Goal: Information Seeking & Learning: Learn about a topic

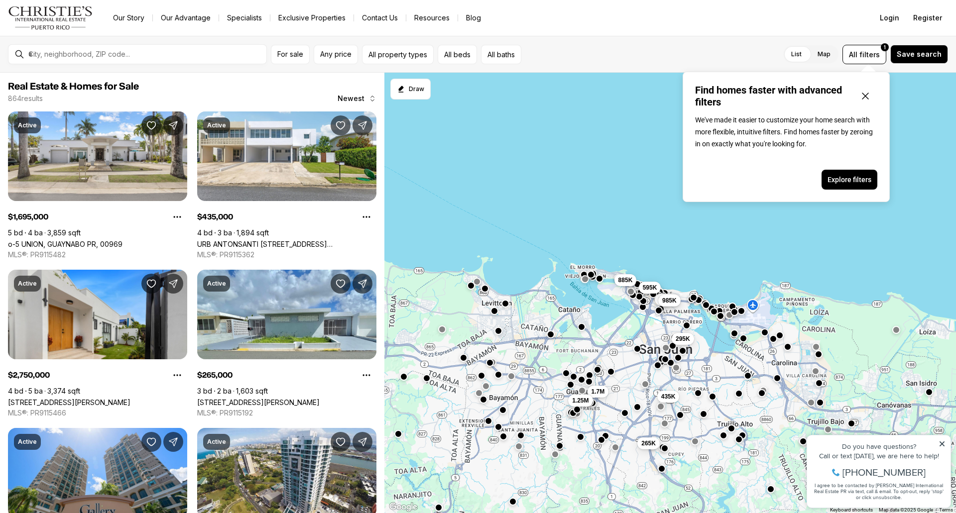
click at [866, 99] on icon "Close popover" at bounding box center [865, 96] width 12 height 12
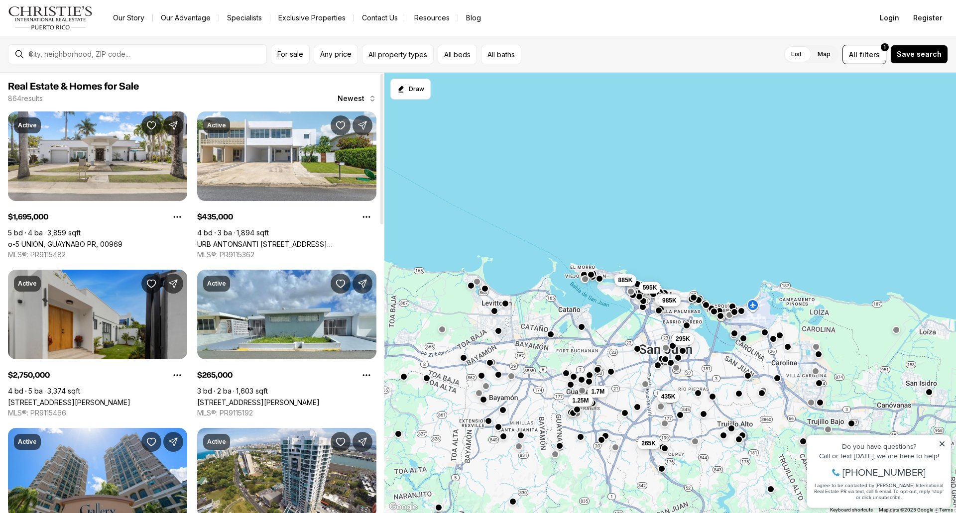
click at [86, 398] on link "[STREET_ADDRESS][PERSON_NAME]" at bounding box center [69, 402] width 122 height 8
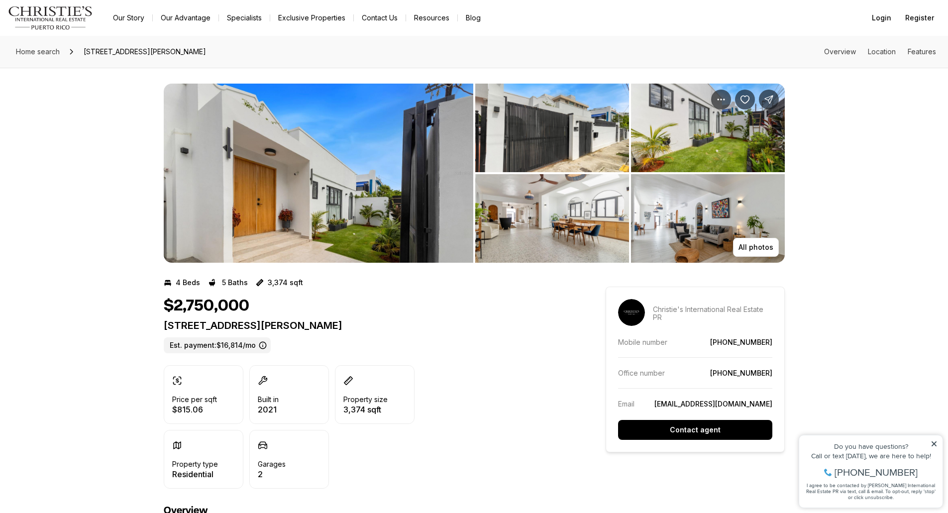
click at [324, 180] on img "View image gallery" at bounding box center [319, 173] width 310 height 179
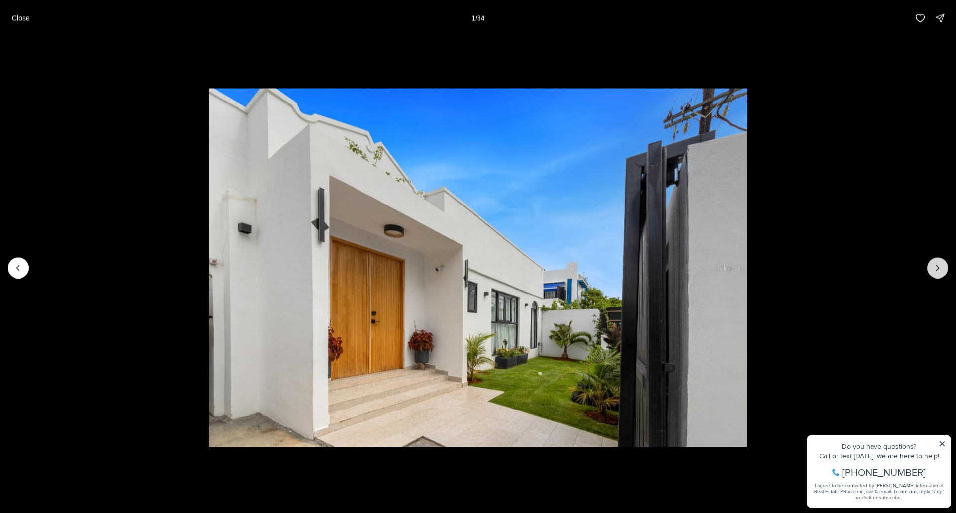
click at [935, 269] on icon "Next slide" at bounding box center [937, 268] width 10 height 10
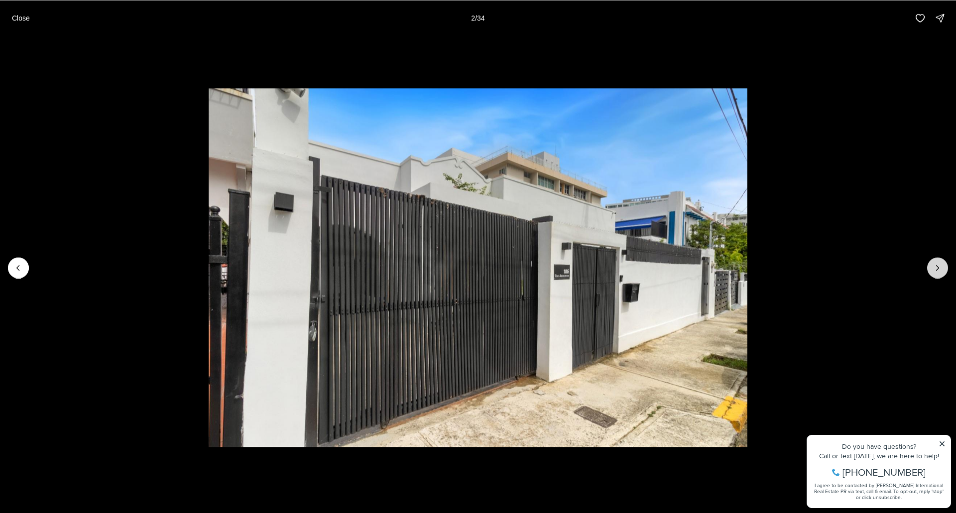
click at [935, 269] on icon "Next slide" at bounding box center [937, 268] width 10 height 10
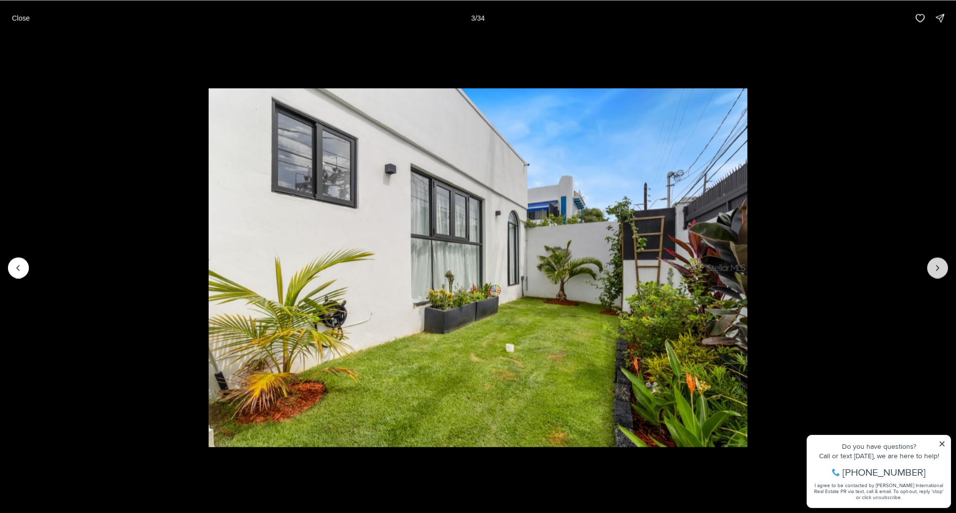
click at [935, 269] on icon "Next slide" at bounding box center [937, 268] width 10 height 10
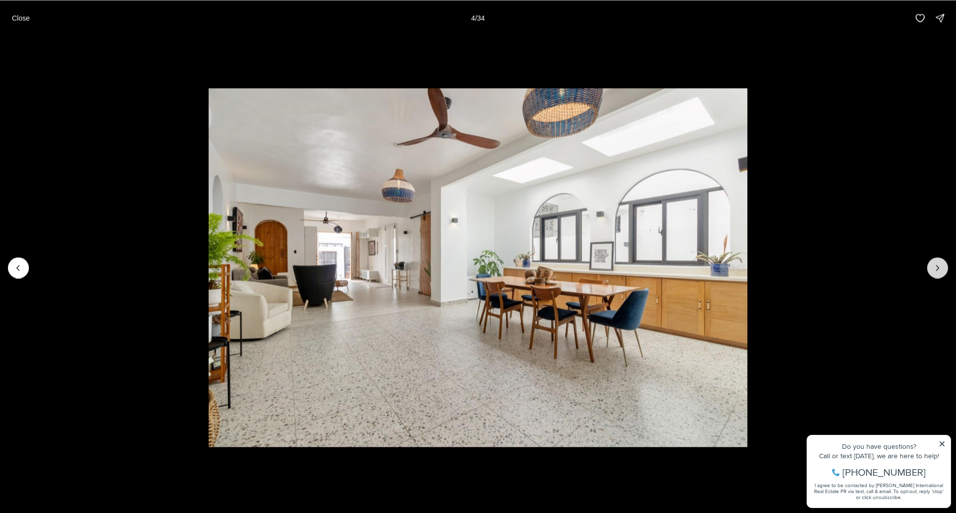
click at [935, 269] on icon "Next slide" at bounding box center [937, 268] width 10 height 10
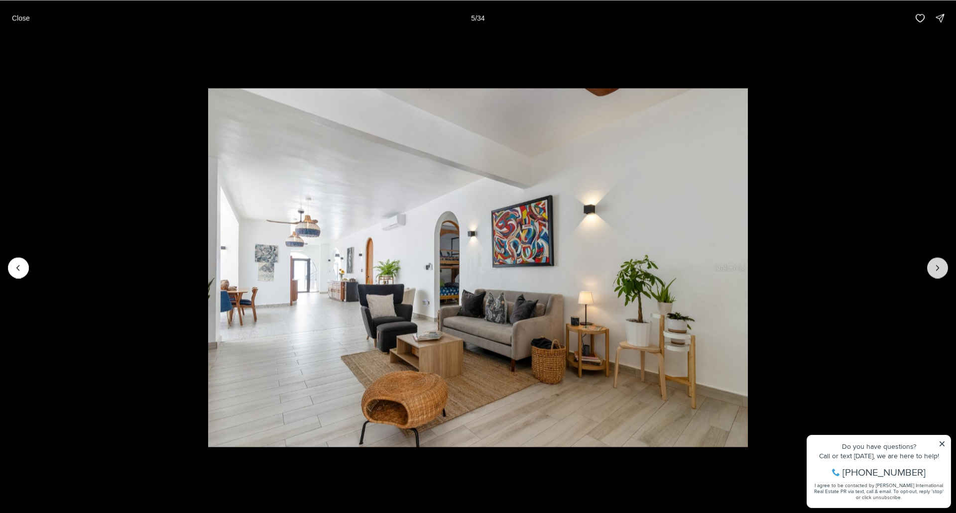
click at [935, 269] on icon "Next slide" at bounding box center [937, 268] width 10 height 10
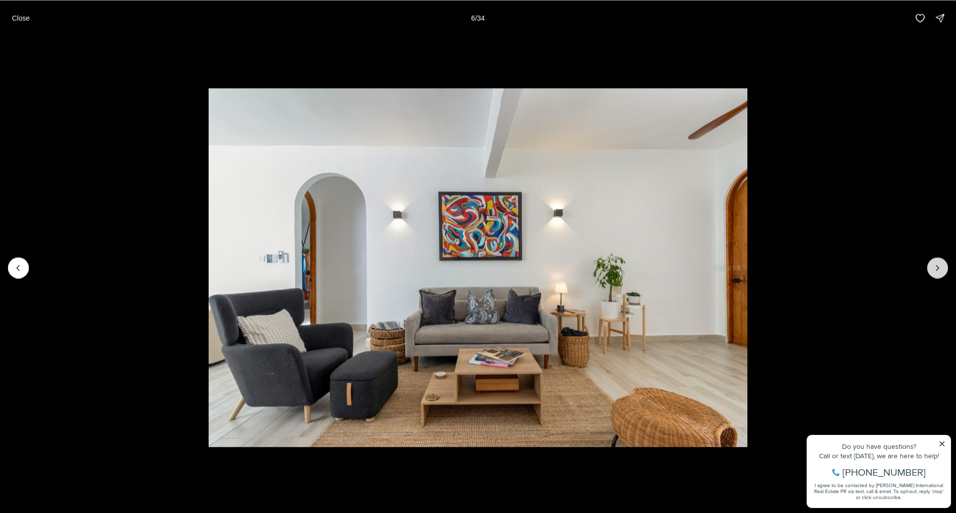
click at [935, 269] on icon "Next slide" at bounding box center [937, 268] width 10 height 10
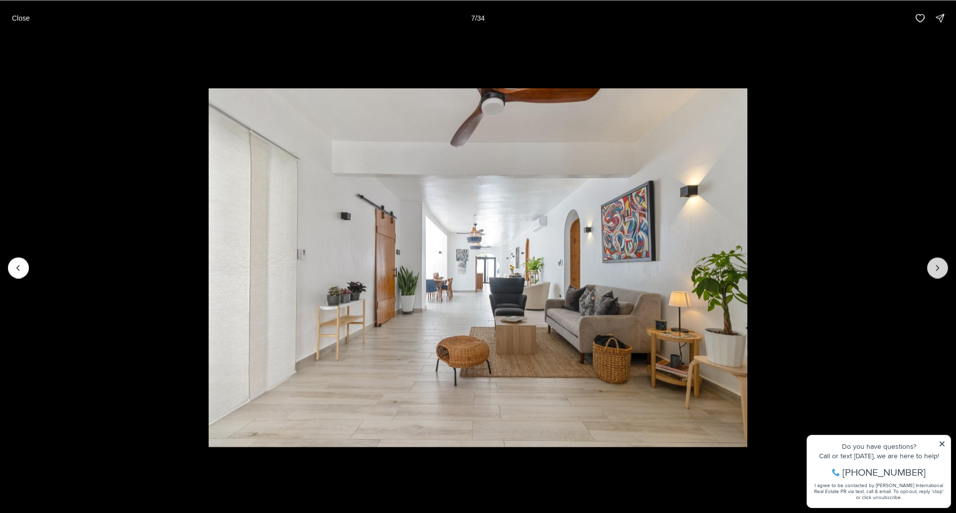
click at [935, 269] on icon "Next slide" at bounding box center [937, 268] width 10 height 10
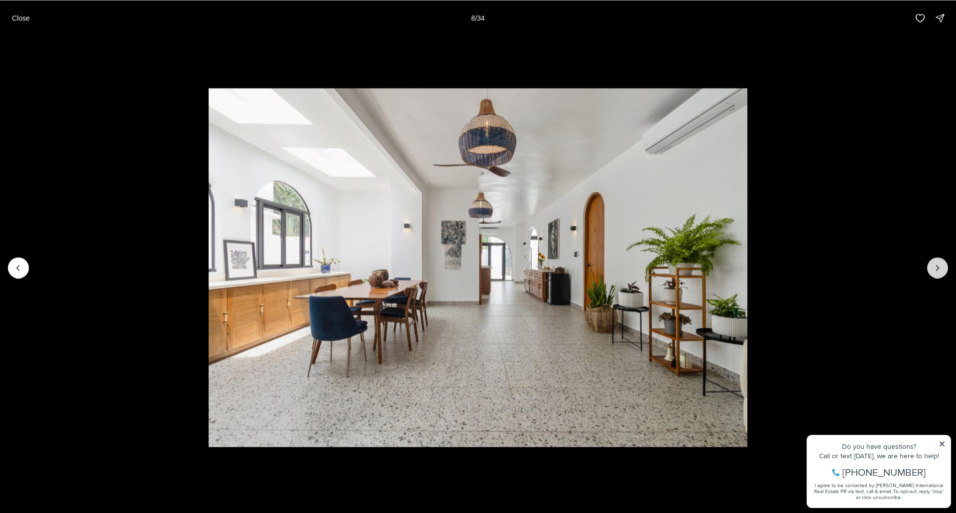
click at [935, 269] on icon "Next slide" at bounding box center [937, 268] width 10 height 10
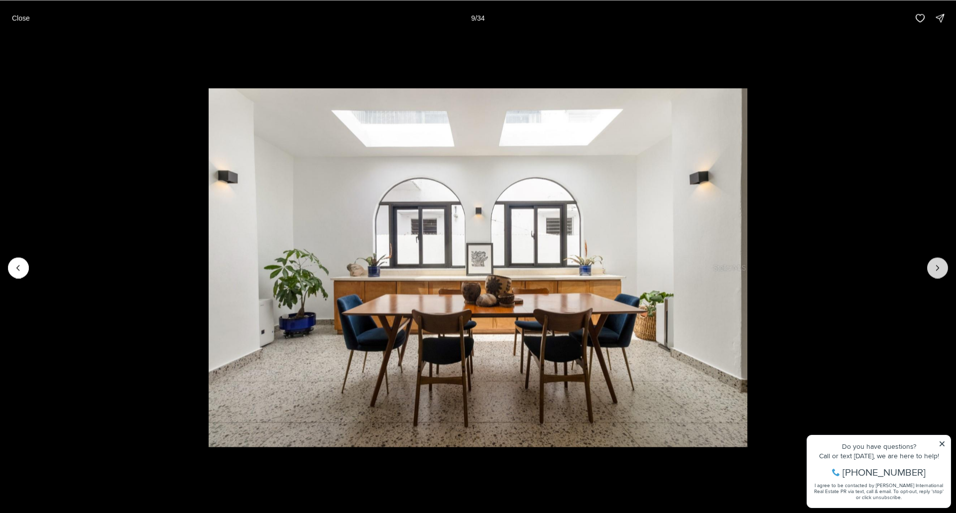
click at [935, 269] on icon "Next slide" at bounding box center [937, 268] width 10 height 10
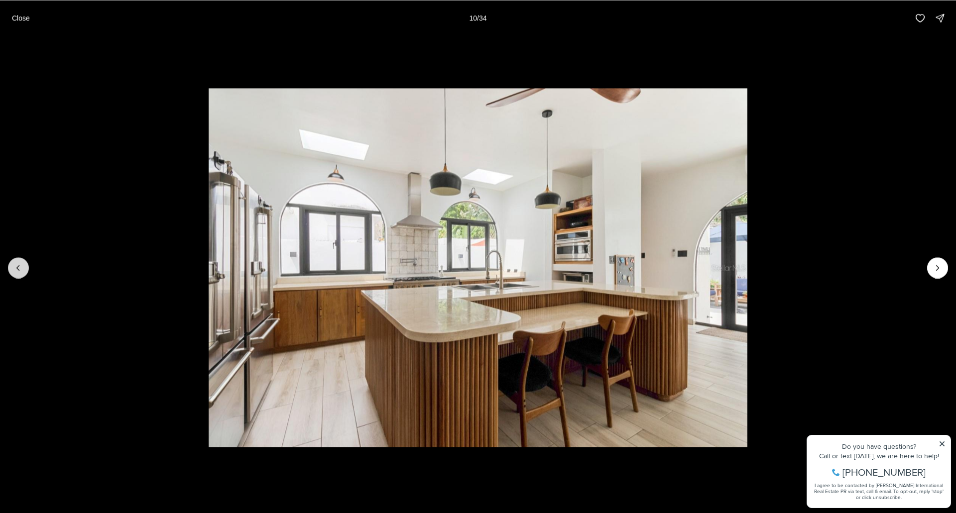
click at [23, 267] on icon "Previous slide" at bounding box center [18, 268] width 10 height 10
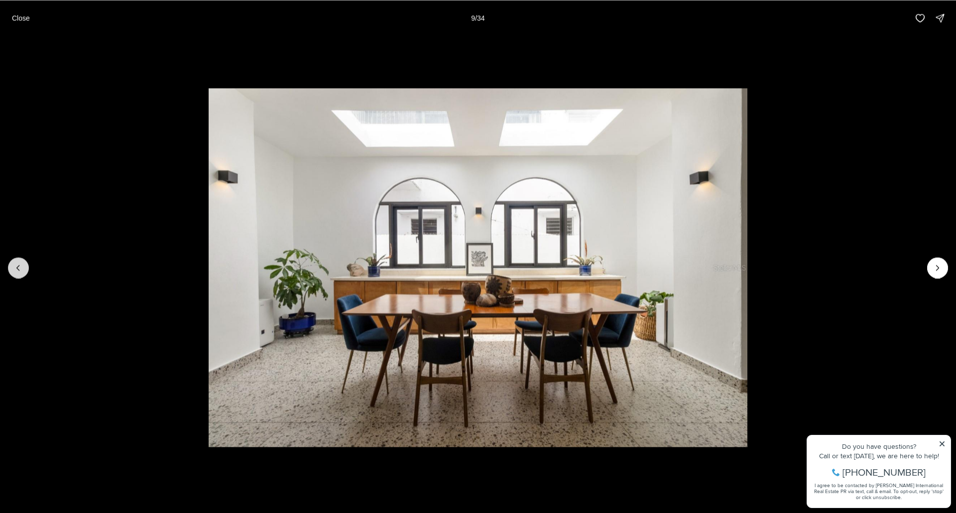
click at [23, 267] on icon "Previous slide" at bounding box center [18, 268] width 10 height 10
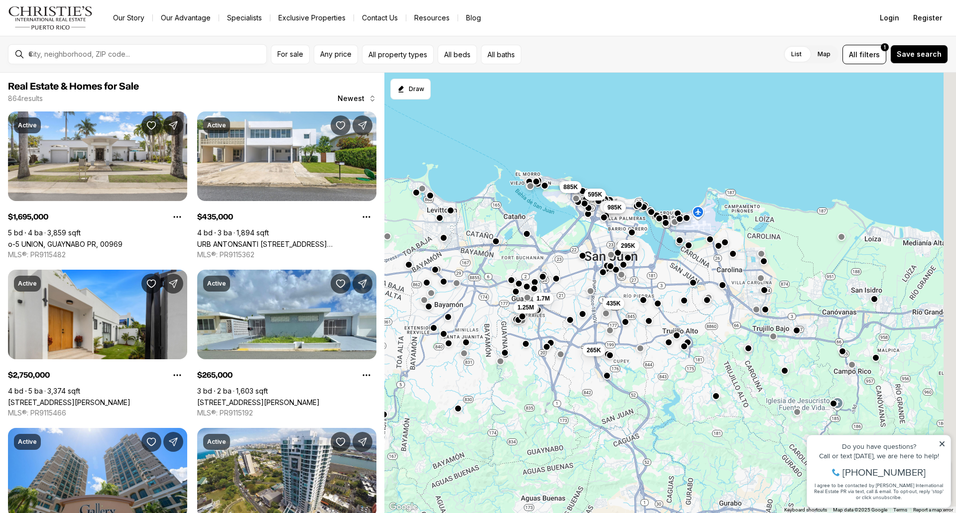
drag, startPoint x: 880, startPoint y: 395, endPoint x: 797, endPoint y: 244, distance: 172.9
click at [797, 244] on div "435K 2.75M 985K 295K 1.7M 1.25M 265K 595K 885K" at bounding box center [669, 293] width 571 height 441
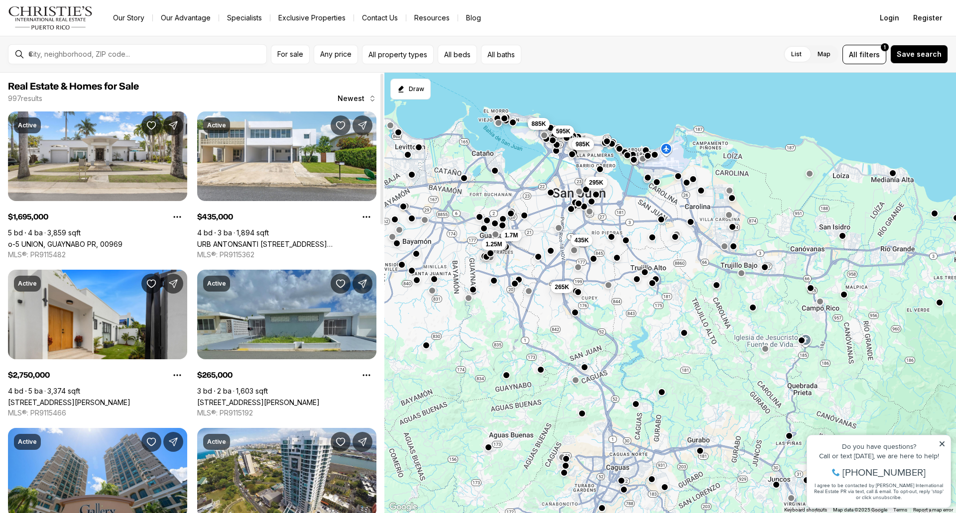
click at [291, 398] on link "404 CALLE BAYAMON #404, SAN JUAN PR, 00926" at bounding box center [258, 402] width 122 height 8
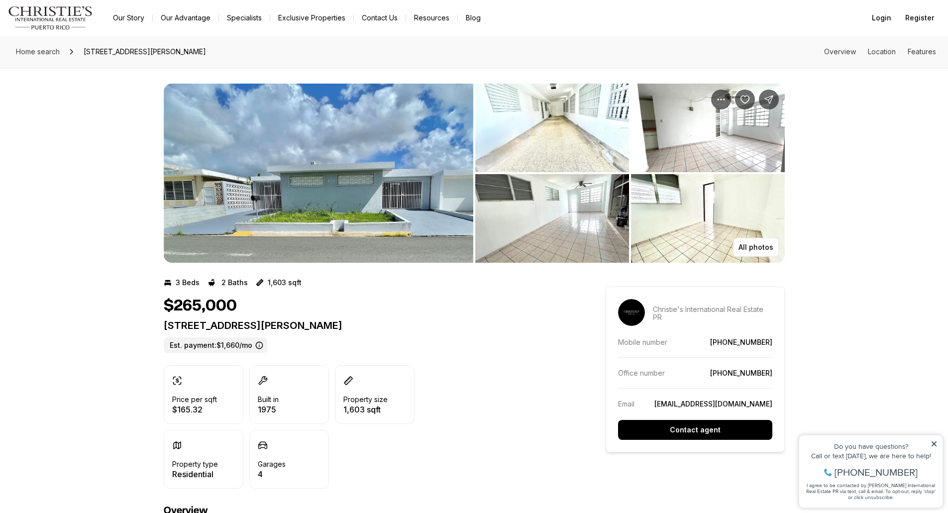
click at [360, 114] on img "View image gallery" at bounding box center [319, 173] width 310 height 179
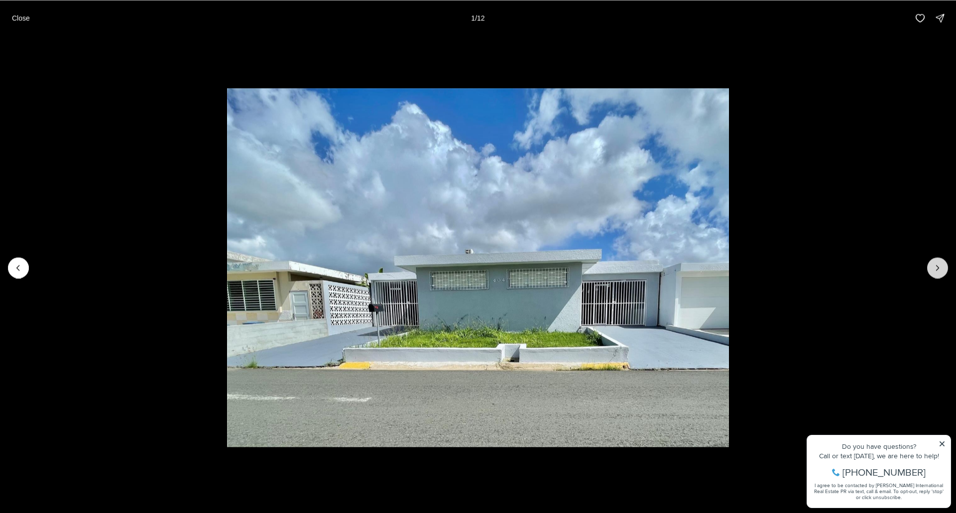
click at [934, 264] on icon "Next slide" at bounding box center [937, 268] width 10 height 10
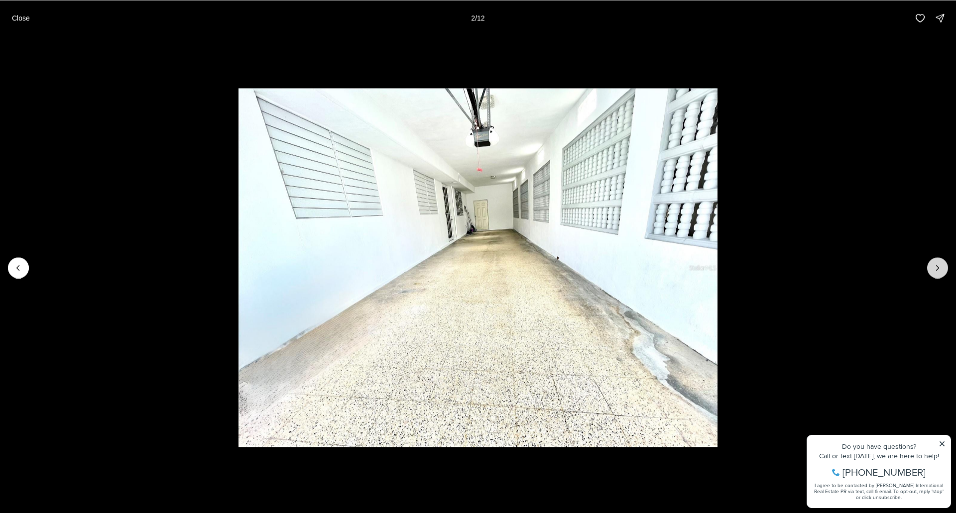
click at [934, 264] on icon "Next slide" at bounding box center [937, 268] width 10 height 10
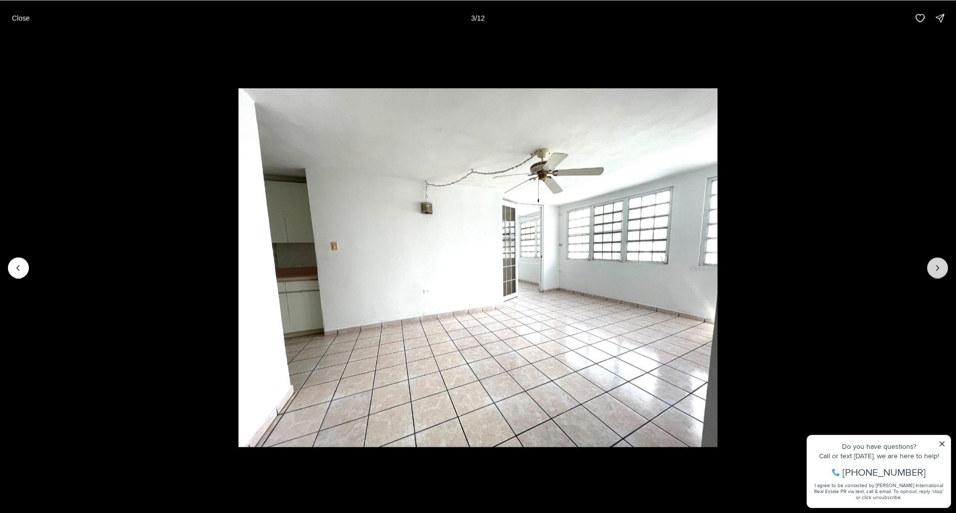
click at [934, 264] on icon "Next slide" at bounding box center [937, 268] width 10 height 10
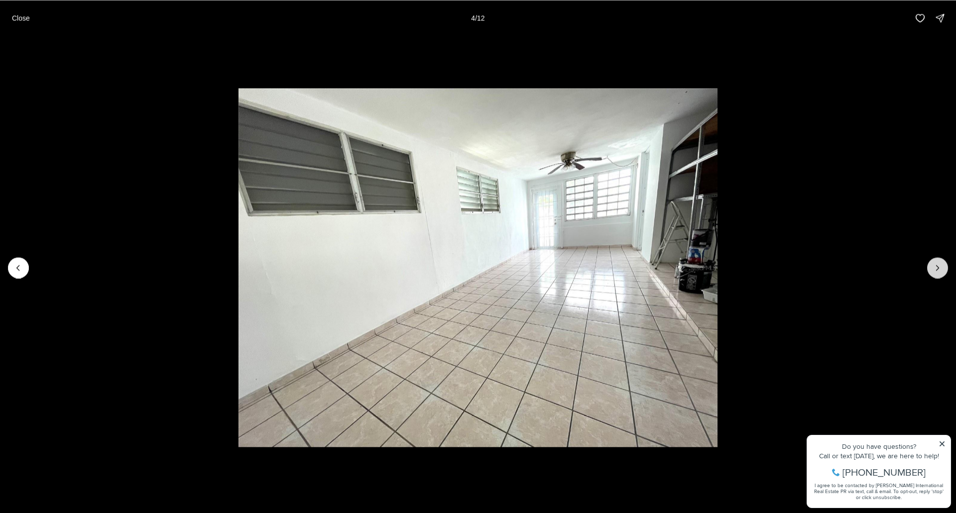
click at [935, 267] on icon "Next slide" at bounding box center [937, 268] width 10 height 10
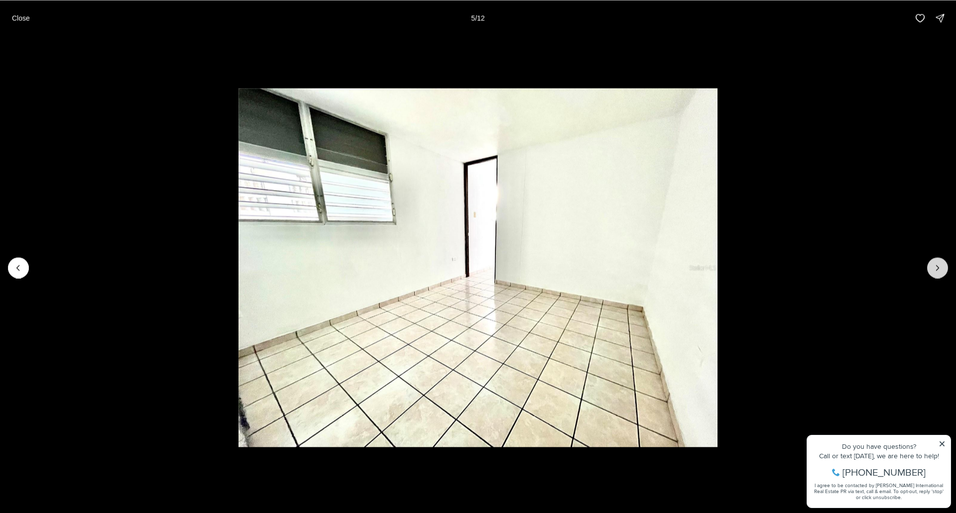
click at [935, 267] on icon "Next slide" at bounding box center [937, 268] width 10 height 10
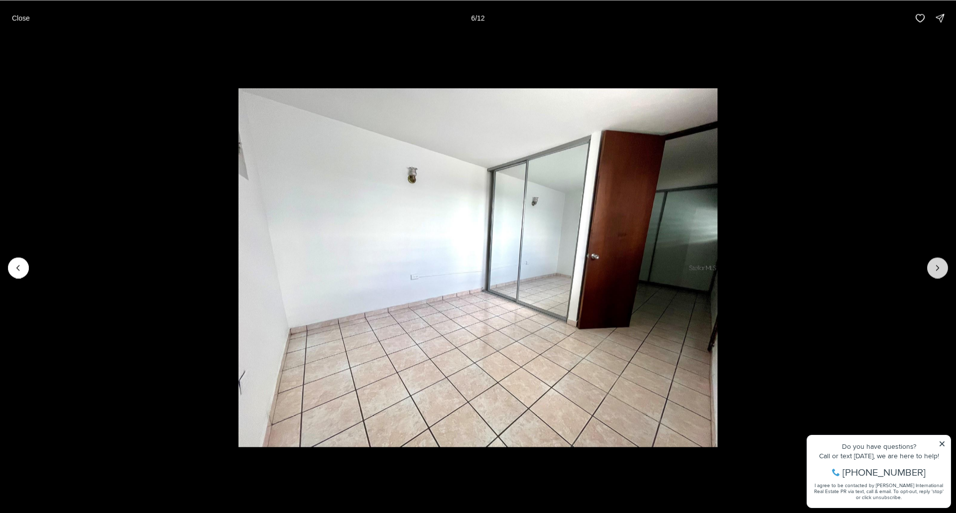
click at [935, 267] on icon "Next slide" at bounding box center [937, 268] width 10 height 10
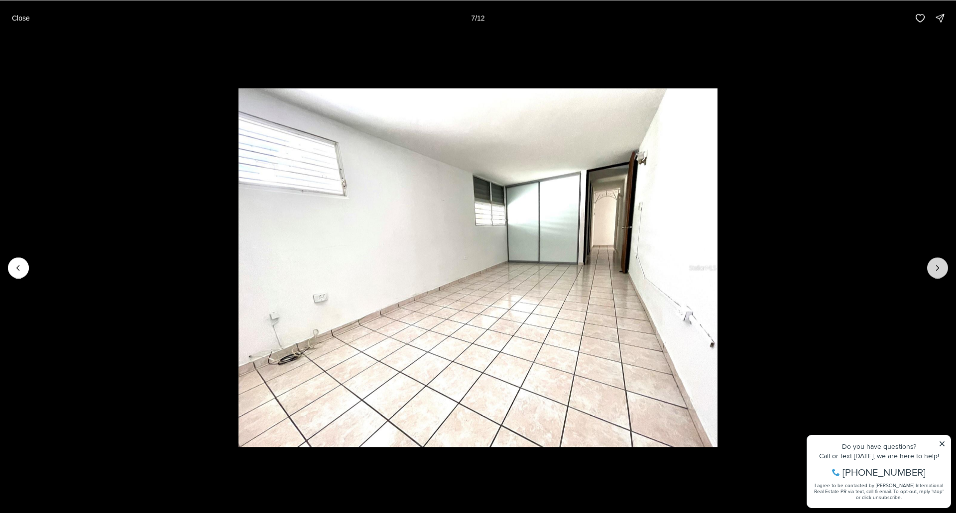
click at [935, 267] on icon "Next slide" at bounding box center [937, 268] width 10 height 10
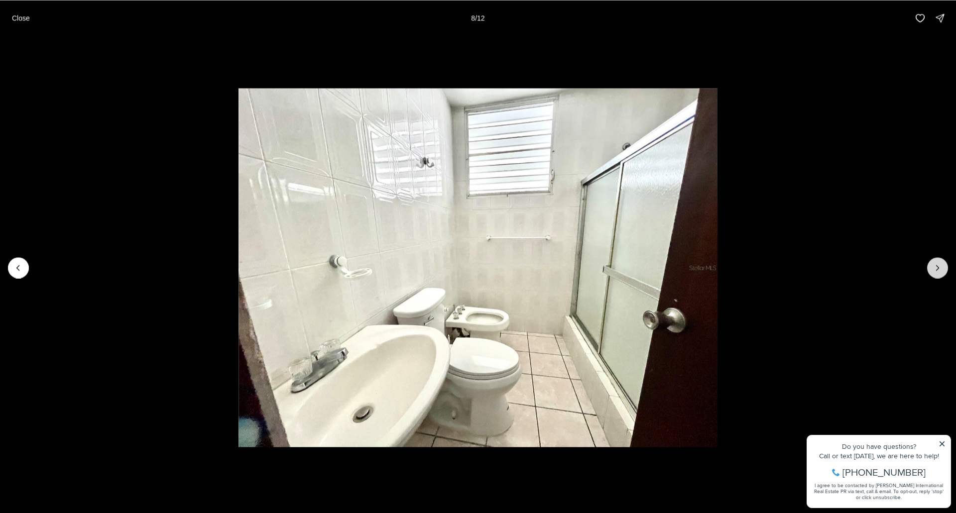
click at [935, 267] on icon "Next slide" at bounding box center [937, 268] width 10 height 10
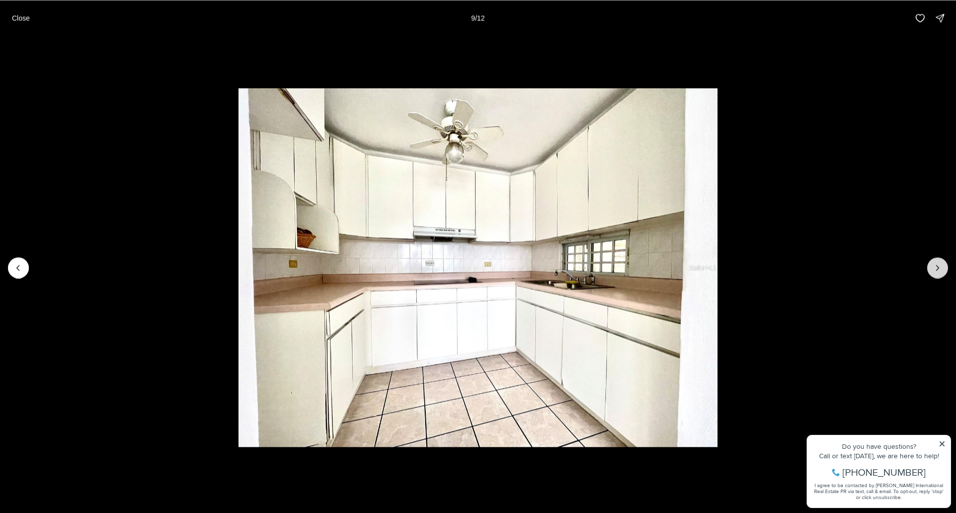
click at [935, 267] on icon "Next slide" at bounding box center [937, 268] width 10 height 10
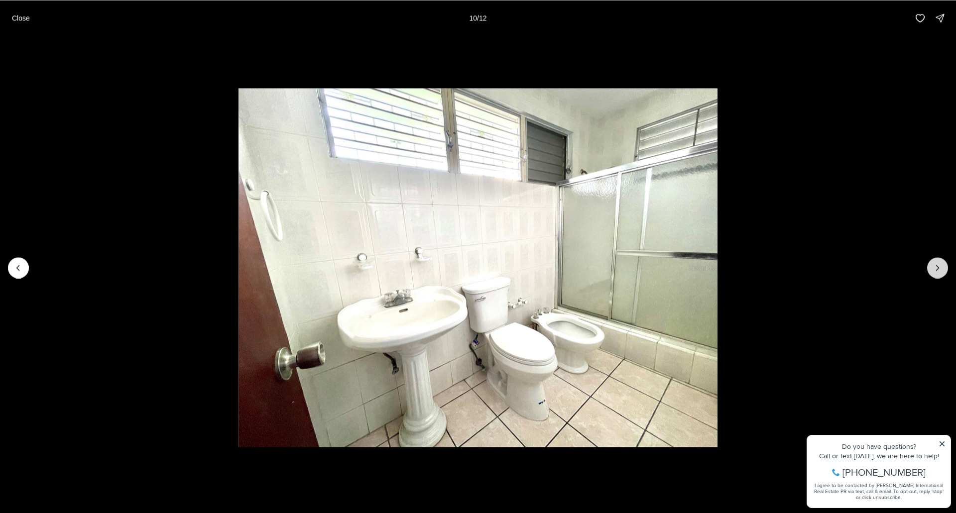
click at [935, 267] on icon "Next slide" at bounding box center [937, 268] width 10 height 10
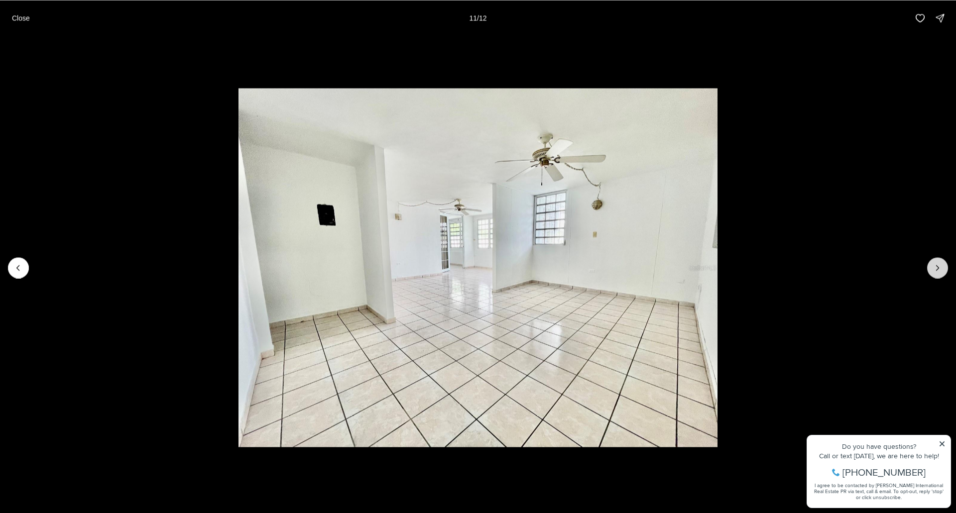
click at [937, 268] on icon "Next slide" at bounding box center [937, 268] width 10 height 10
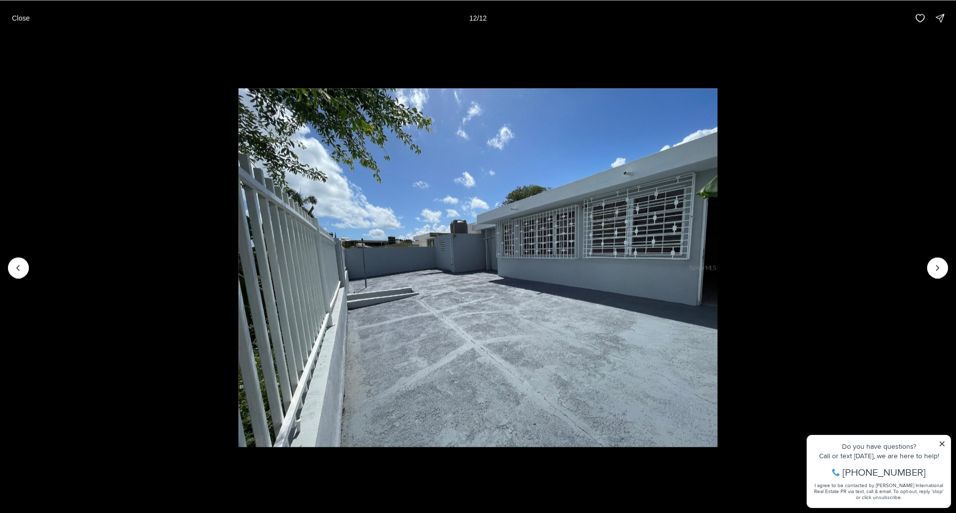
click at [937, 266] on div at bounding box center [937, 267] width 21 height 21
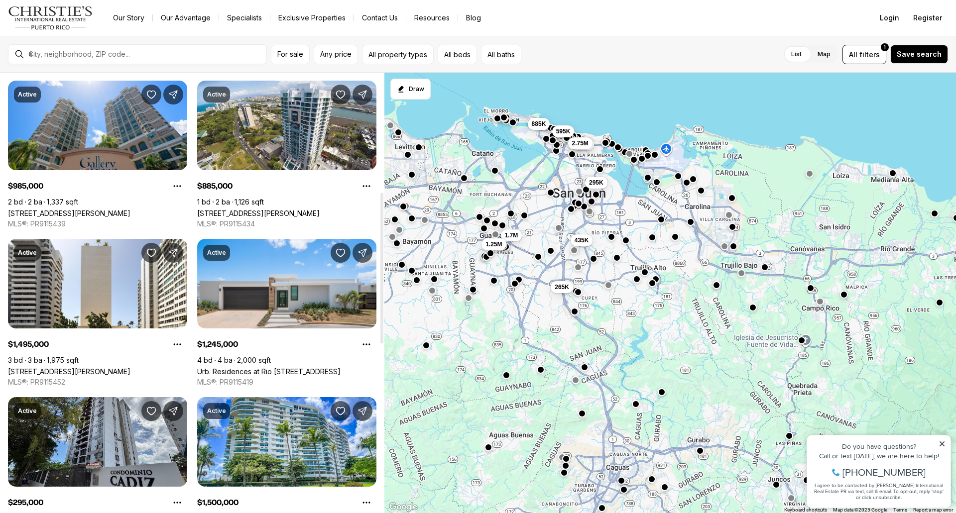
scroll to position [348, 0]
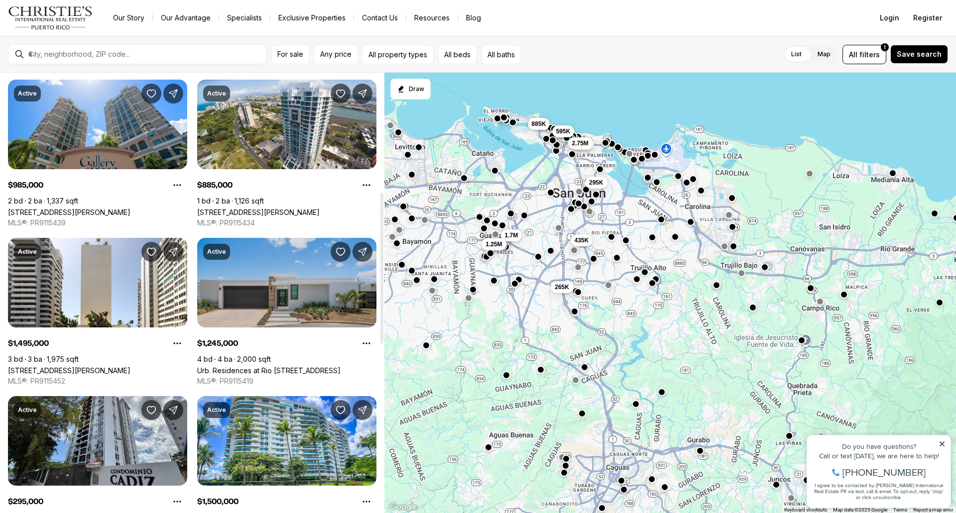
click at [284, 366] on link "Urb. Residences at Rio [STREET_ADDRESS]" at bounding box center [268, 370] width 143 height 8
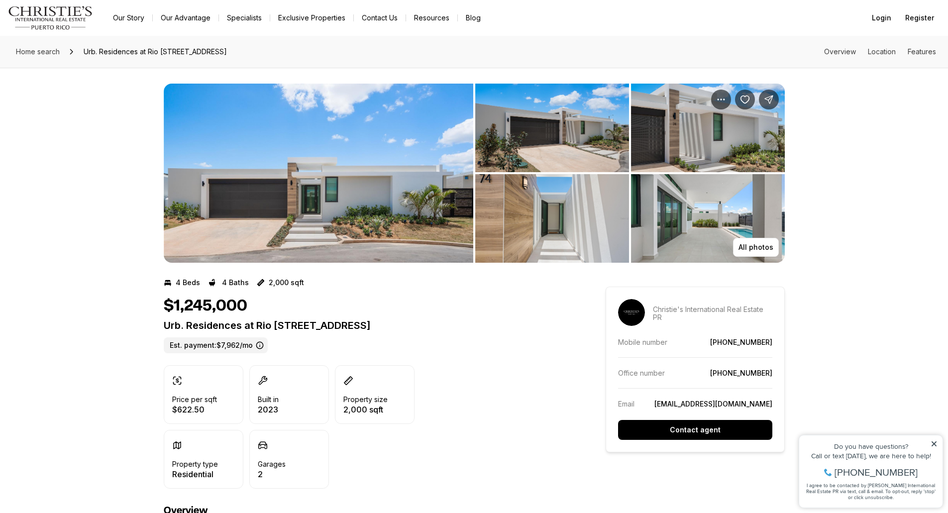
click at [347, 171] on img "View image gallery" at bounding box center [319, 173] width 310 height 179
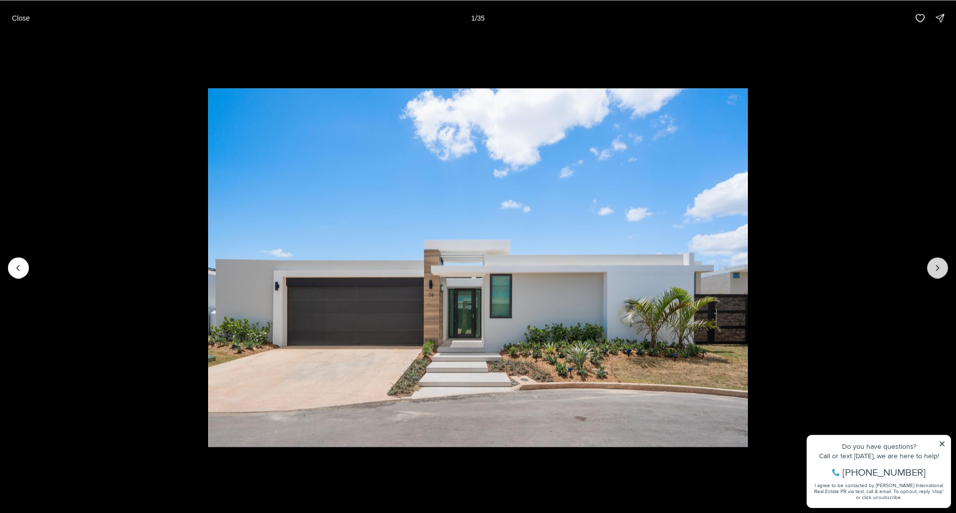
click at [940, 265] on icon "Next slide" at bounding box center [937, 268] width 10 height 10
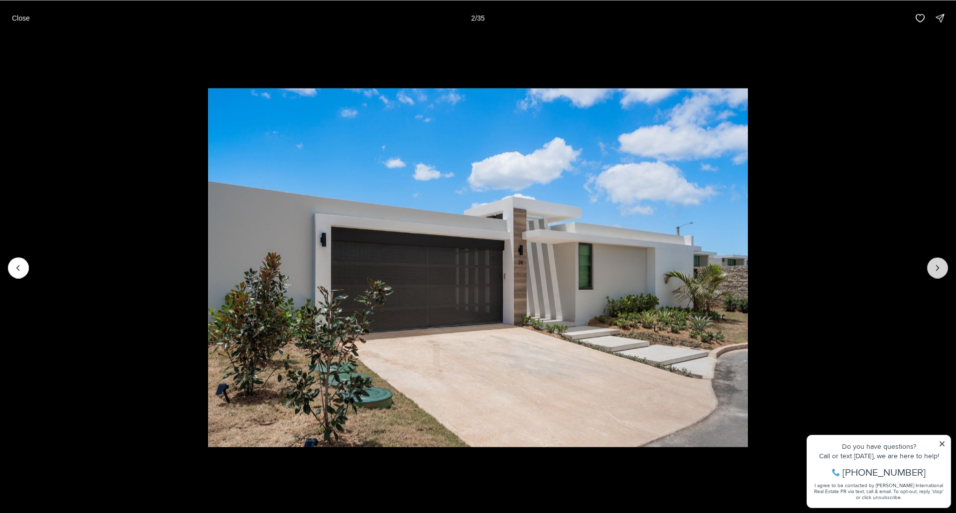
click at [940, 265] on icon "Next slide" at bounding box center [937, 268] width 10 height 10
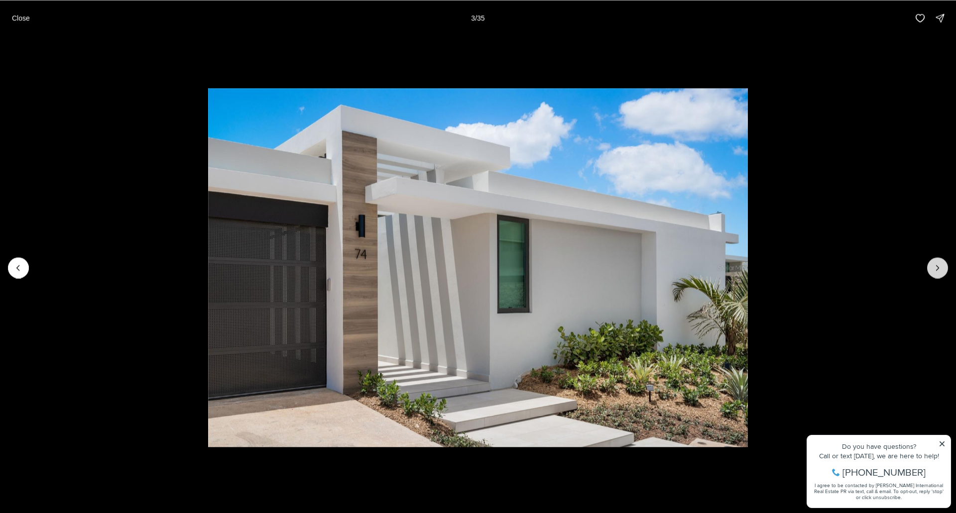
click at [940, 265] on icon "Next slide" at bounding box center [937, 268] width 10 height 10
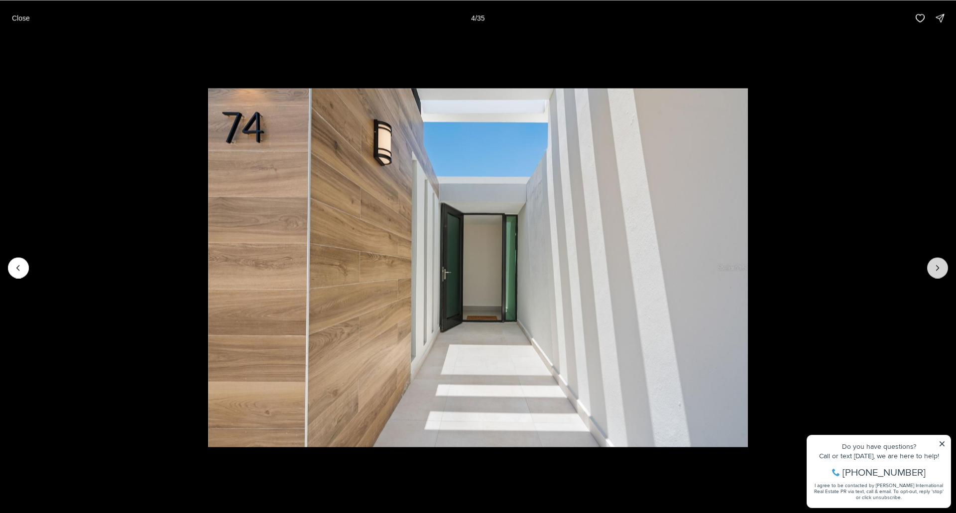
click at [940, 265] on icon "Next slide" at bounding box center [937, 268] width 10 height 10
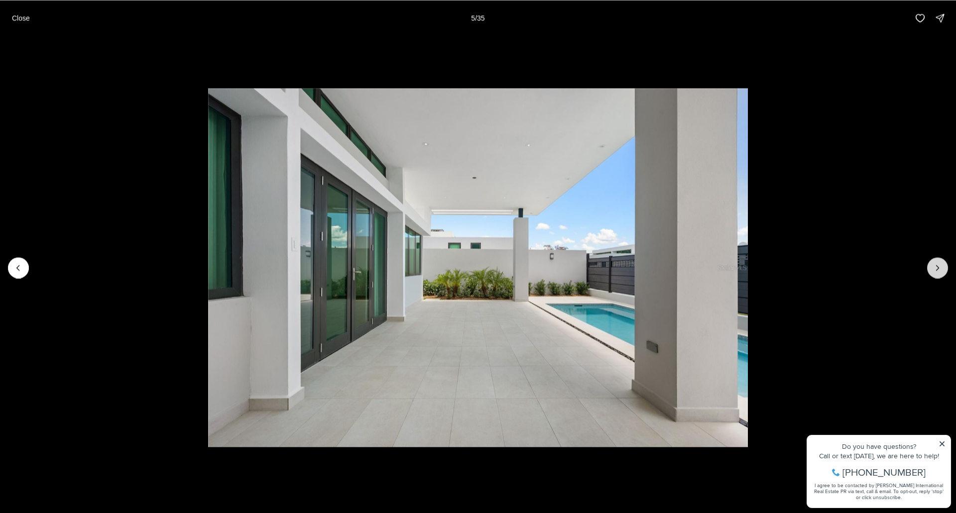
click at [940, 265] on icon "Next slide" at bounding box center [937, 268] width 10 height 10
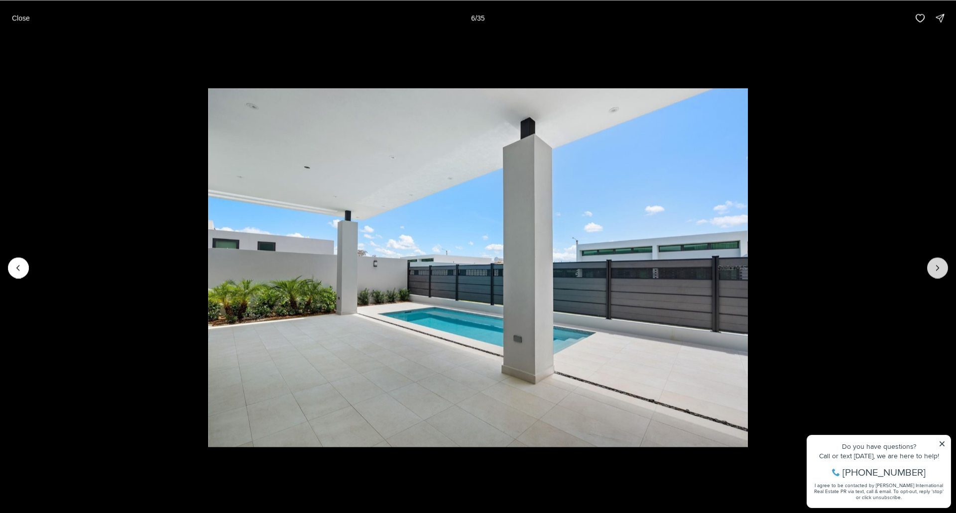
click at [940, 265] on icon "Next slide" at bounding box center [937, 268] width 10 height 10
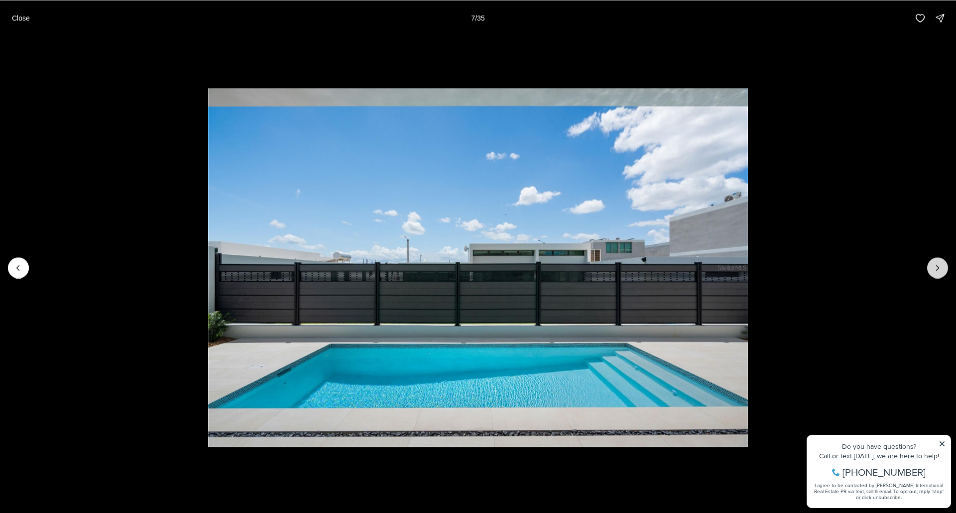
click at [940, 265] on icon "Next slide" at bounding box center [937, 268] width 10 height 10
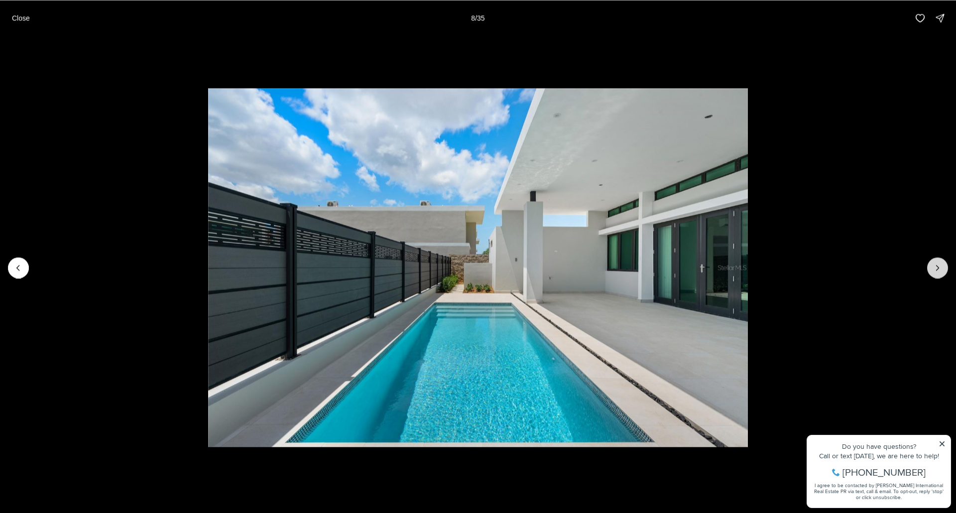
click at [940, 265] on icon "Next slide" at bounding box center [937, 268] width 10 height 10
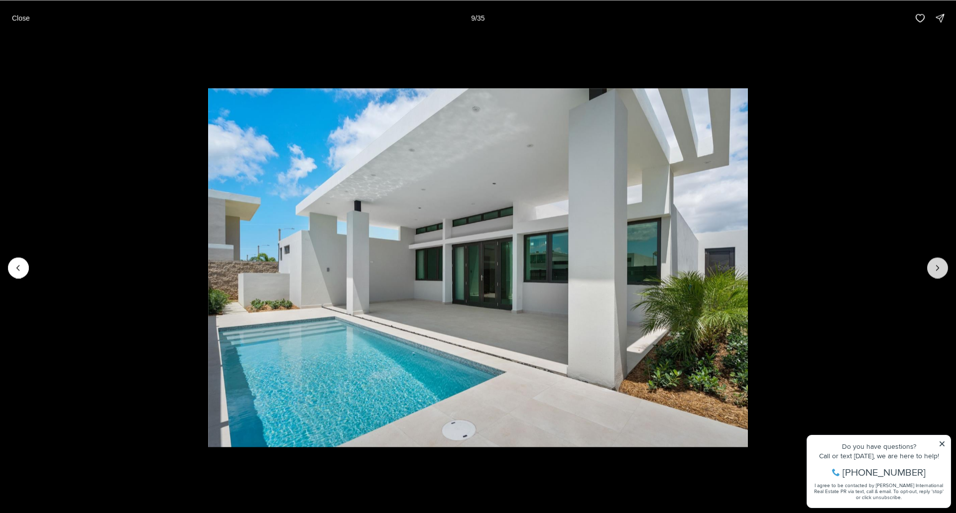
click at [940, 265] on icon "Next slide" at bounding box center [937, 268] width 10 height 10
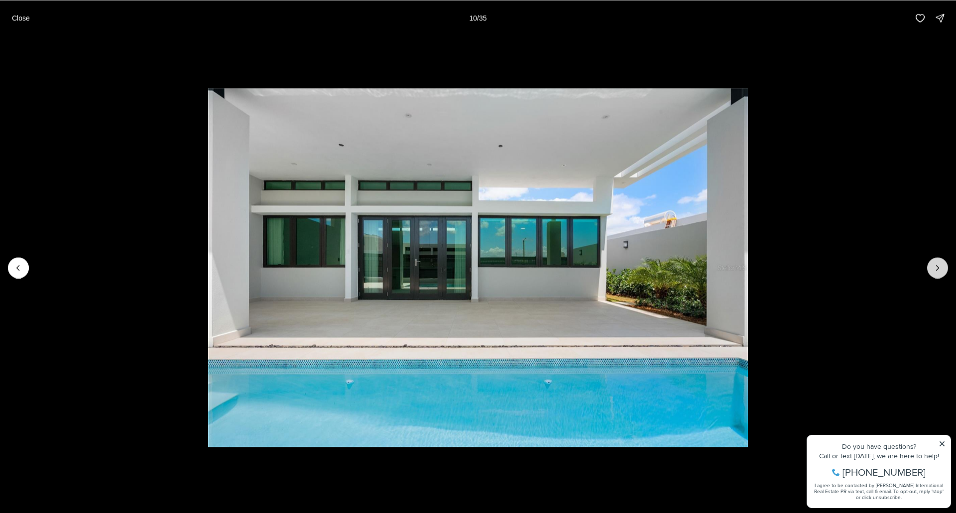
click at [940, 265] on icon "Next slide" at bounding box center [937, 268] width 10 height 10
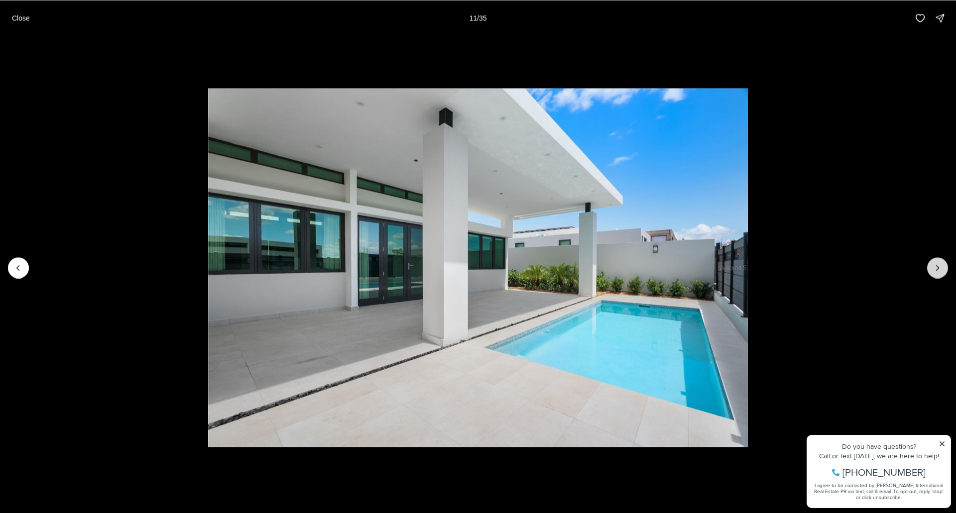
click at [940, 265] on icon "Next slide" at bounding box center [937, 268] width 10 height 10
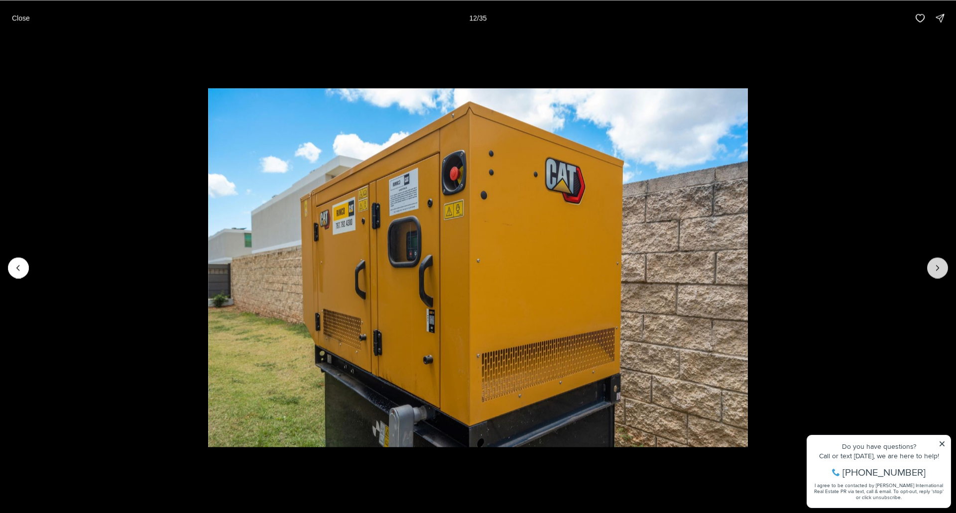
click at [940, 265] on icon "Next slide" at bounding box center [937, 268] width 10 height 10
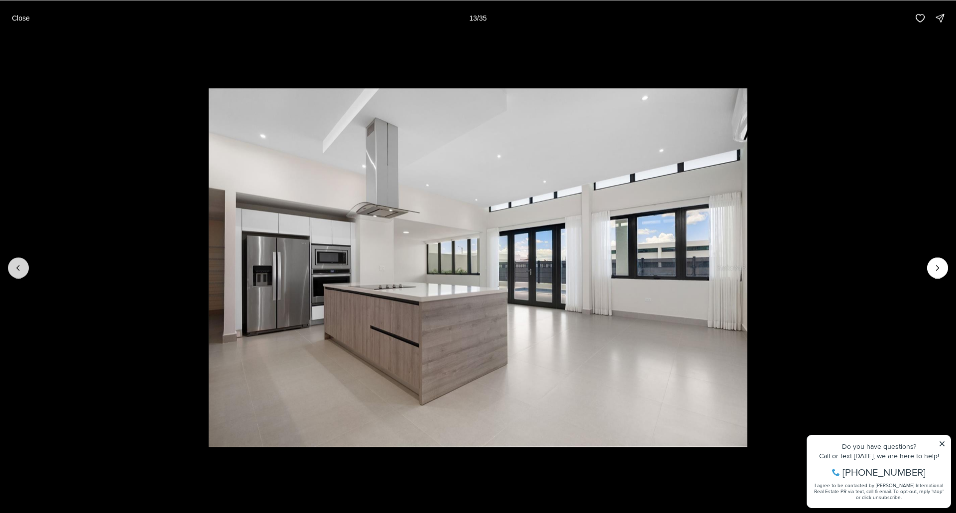
click at [23, 264] on icon "Previous slide" at bounding box center [18, 268] width 10 height 10
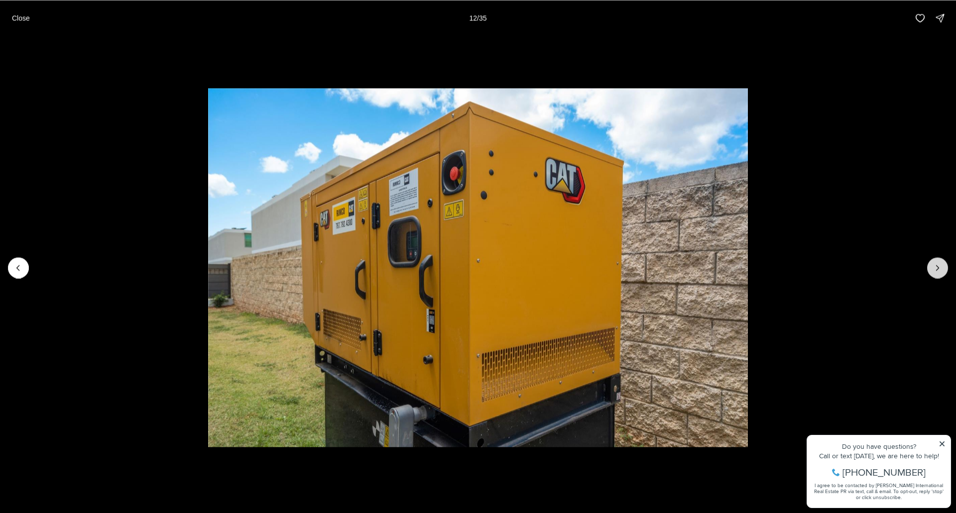
click at [936, 269] on icon "Next slide" at bounding box center [937, 268] width 10 height 10
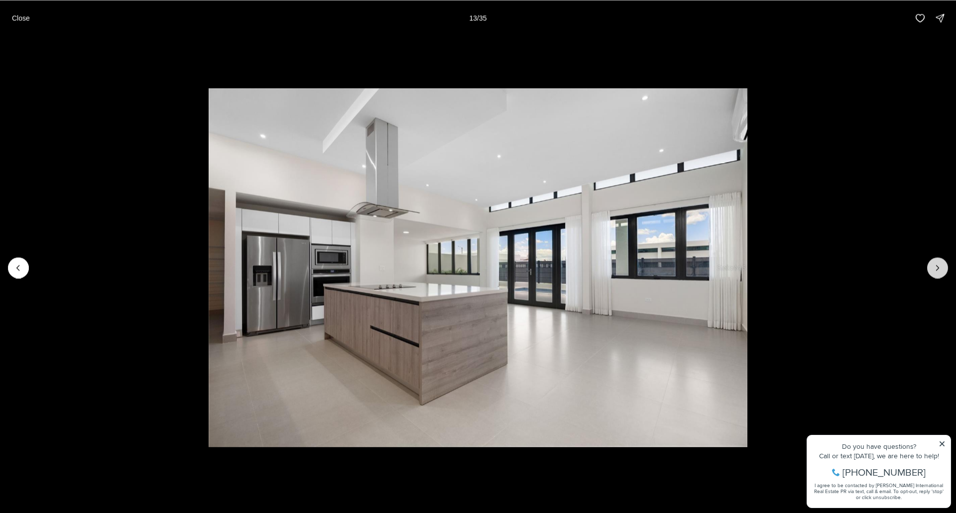
click at [936, 269] on icon "Next slide" at bounding box center [937, 268] width 10 height 10
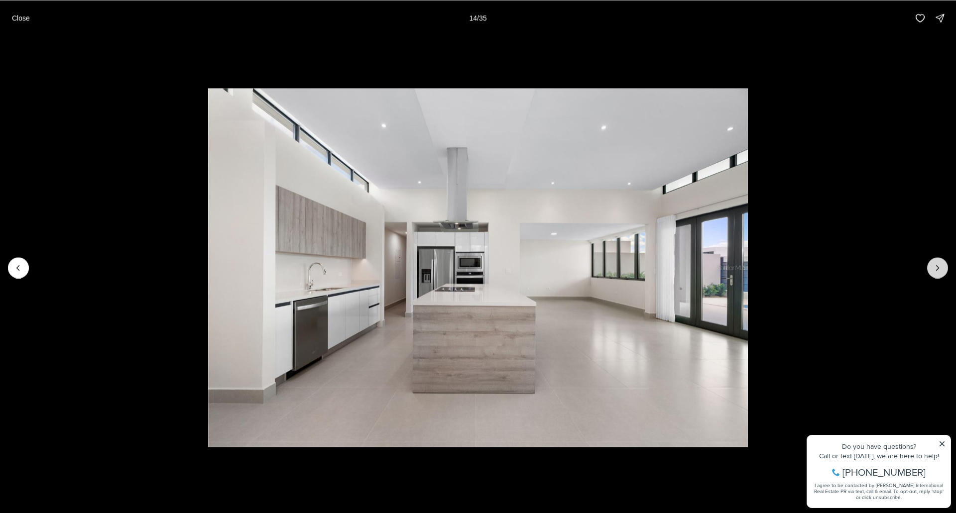
click at [936, 269] on icon "Next slide" at bounding box center [937, 268] width 10 height 10
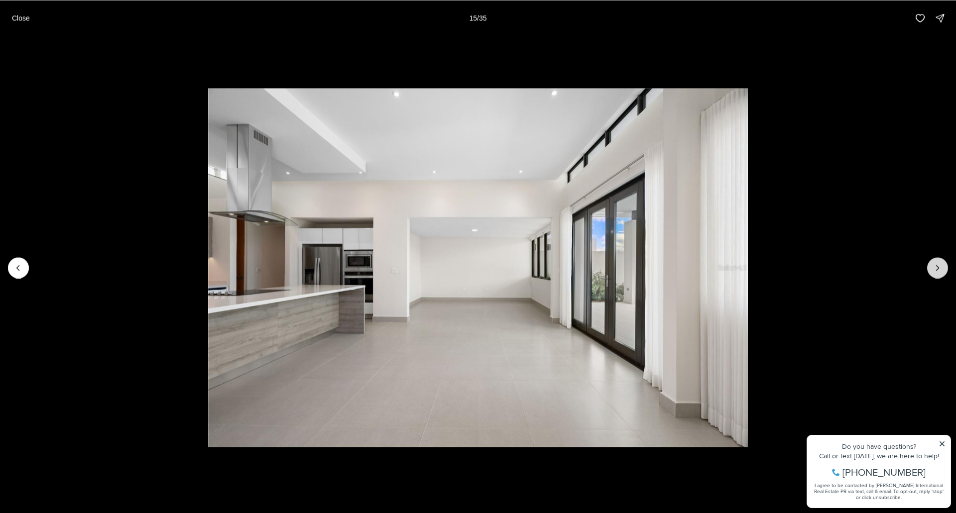
click at [936, 269] on icon "Next slide" at bounding box center [937, 268] width 10 height 10
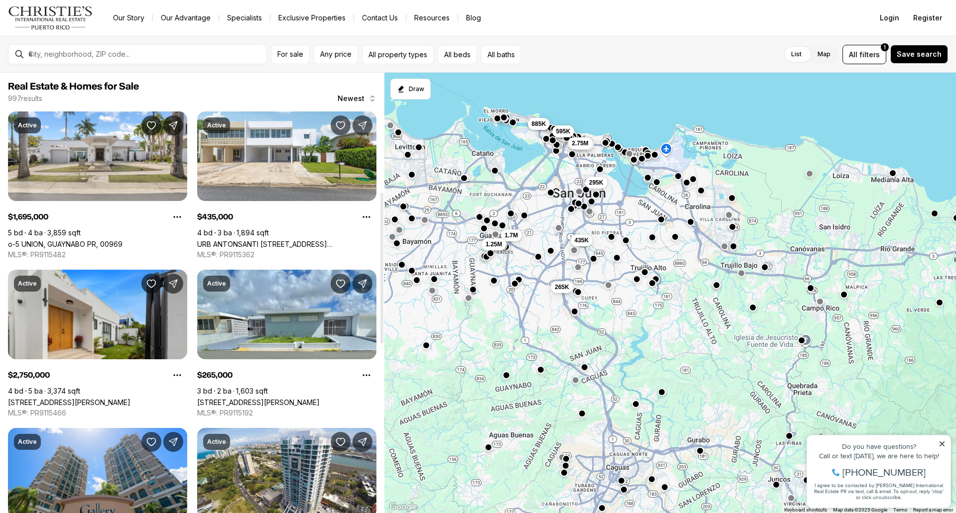
scroll to position [348, 0]
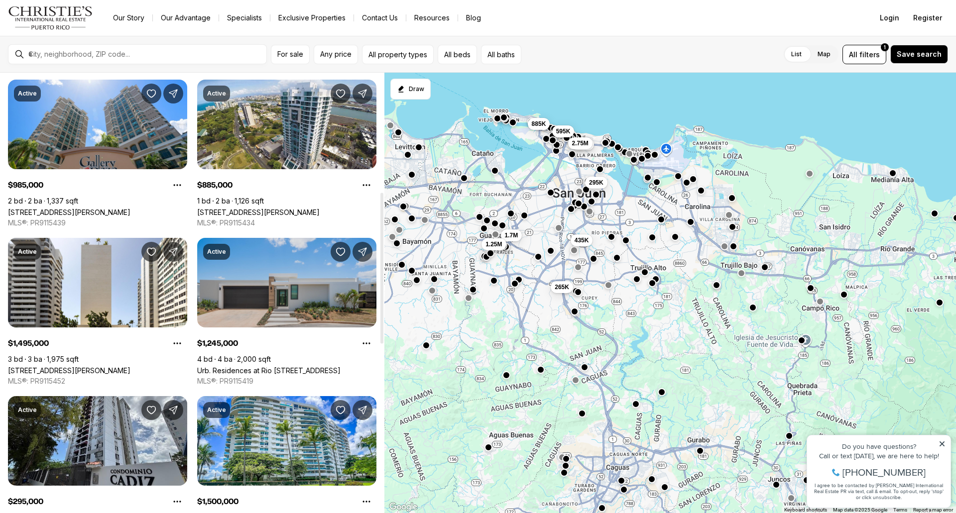
click at [287, 372] on link "Urb. Residences at Rio [STREET_ADDRESS]" at bounding box center [268, 370] width 143 height 8
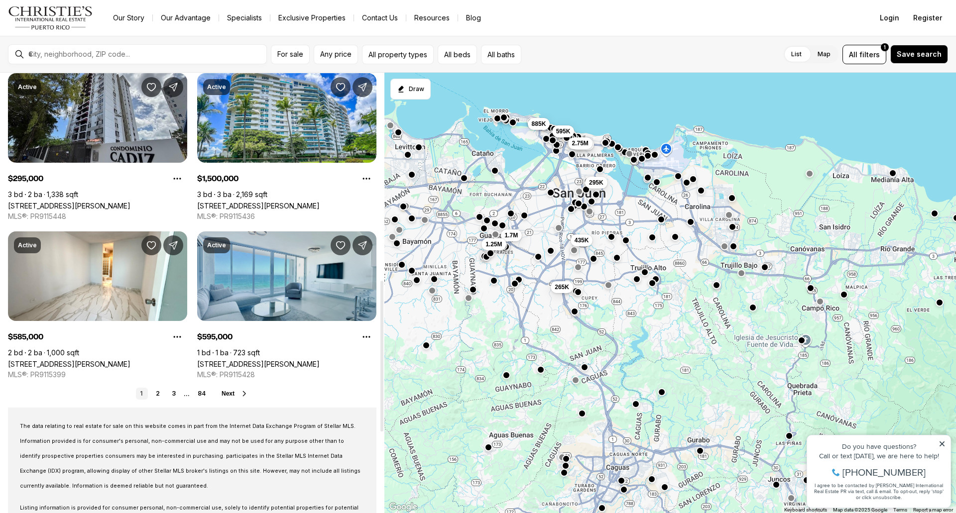
scroll to position [697, 0]
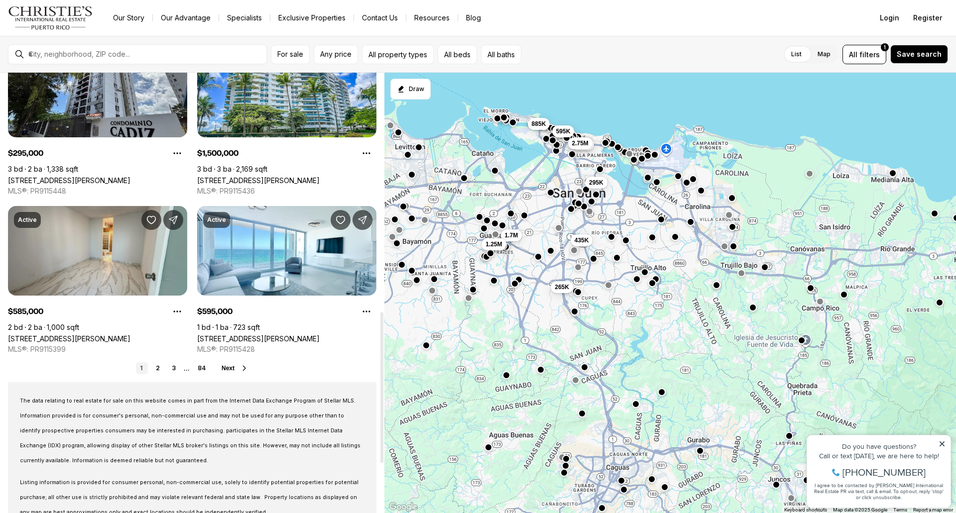
click at [21, 334] on link "[STREET_ADDRESS][PERSON_NAME]" at bounding box center [69, 338] width 122 height 8
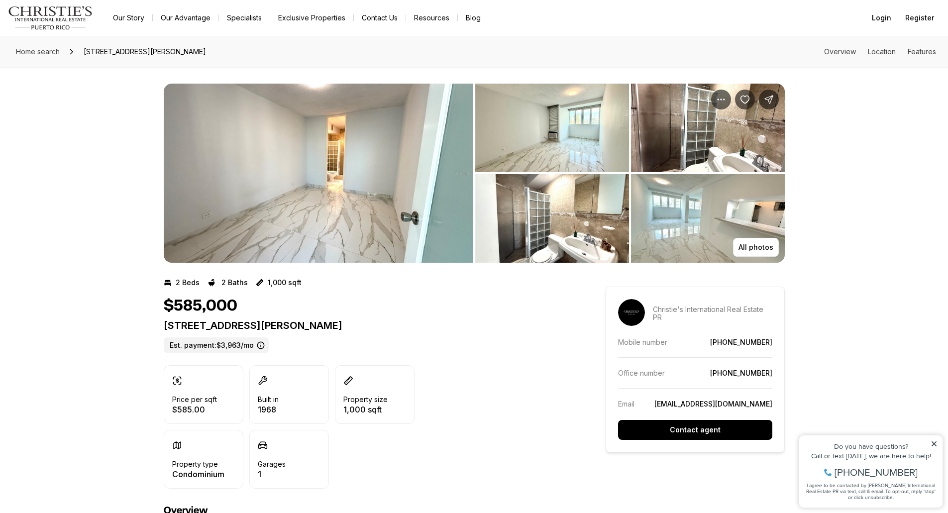
click at [385, 214] on img "View image gallery" at bounding box center [319, 173] width 310 height 179
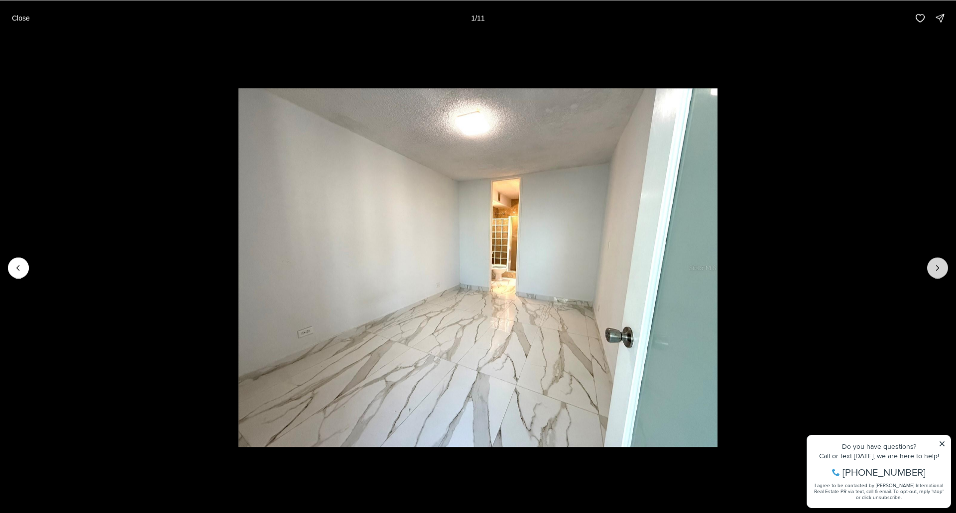
click at [939, 267] on icon "Next slide" at bounding box center [937, 268] width 10 height 10
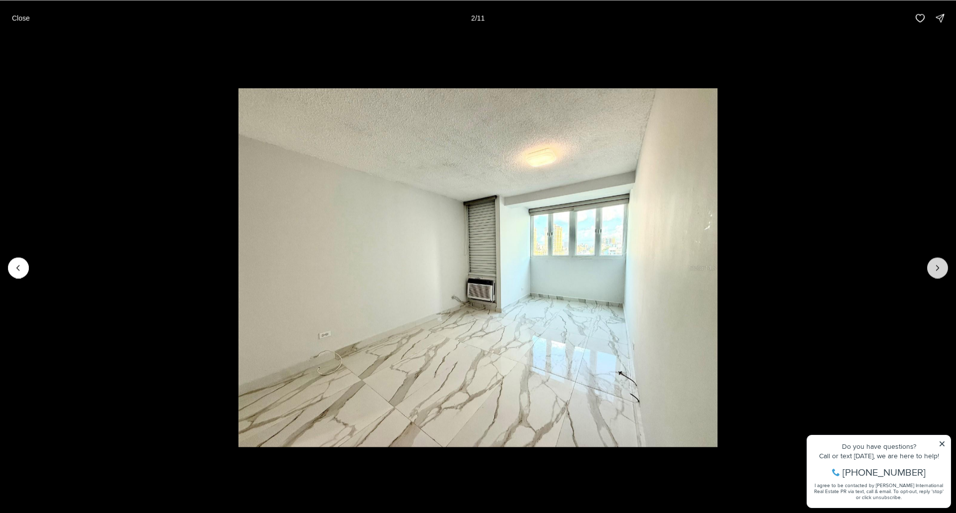
click at [935, 270] on icon "Next slide" at bounding box center [937, 268] width 10 height 10
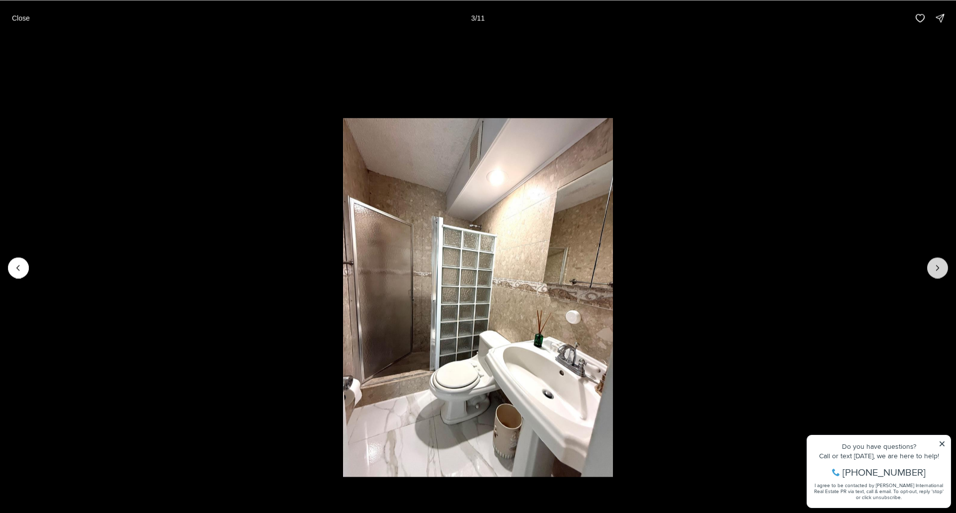
click at [935, 270] on icon "Next slide" at bounding box center [937, 268] width 10 height 10
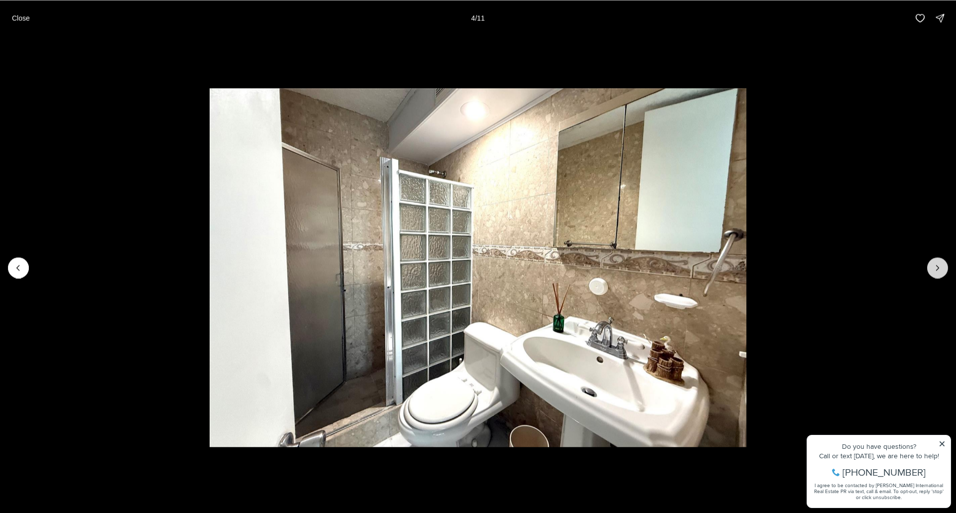
click at [935, 270] on icon "Next slide" at bounding box center [937, 268] width 10 height 10
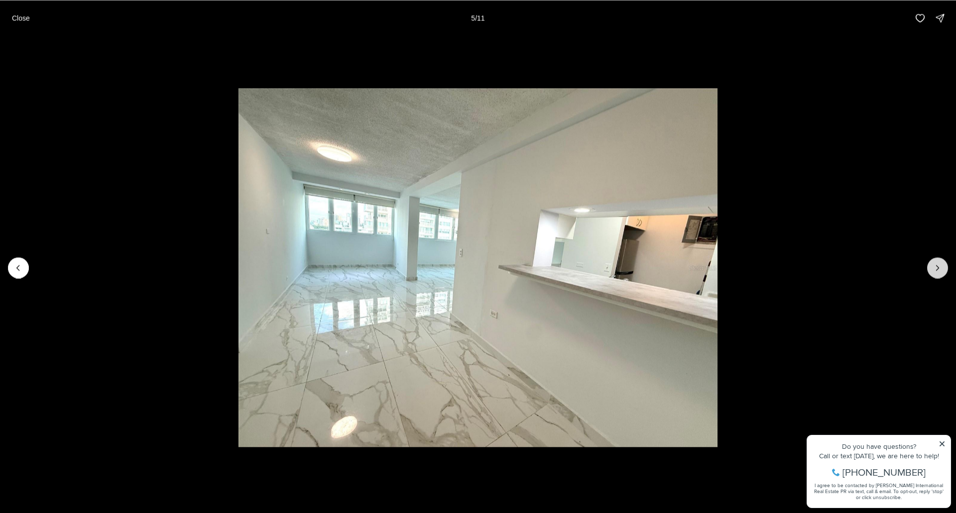
click at [935, 270] on icon "Next slide" at bounding box center [937, 268] width 10 height 10
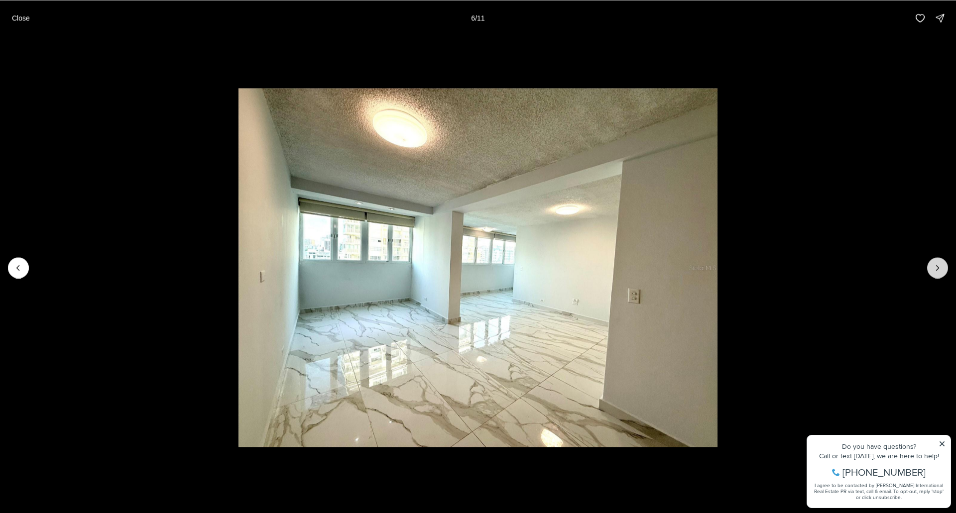
click at [935, 270] on icon "Next slide" at bounding box center [937, 268] width 10 height 10
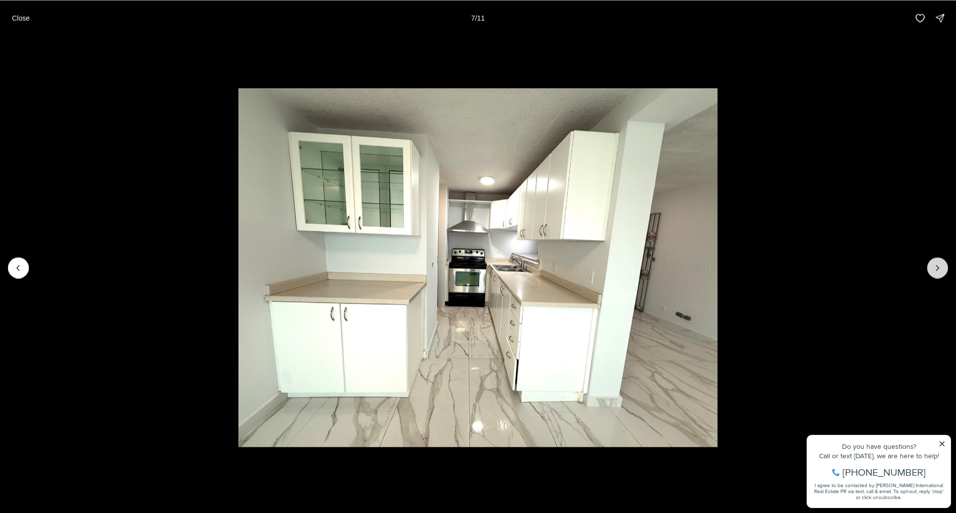
click at [934, 265] on icon "Next slide" at bounding box center [937, 268] width 10 height 10
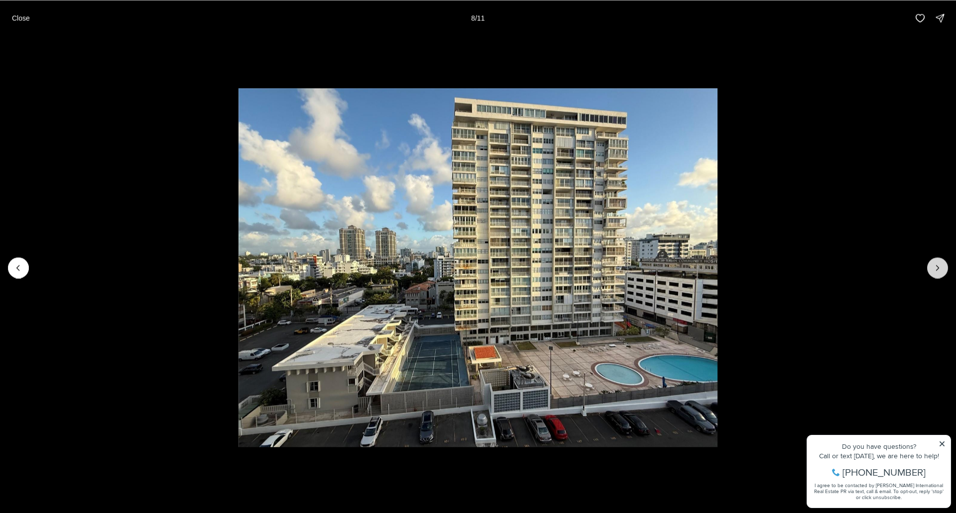
click at [936, 268] on icon "Next slide" at bounding box center [937, 268] width 10 height 10
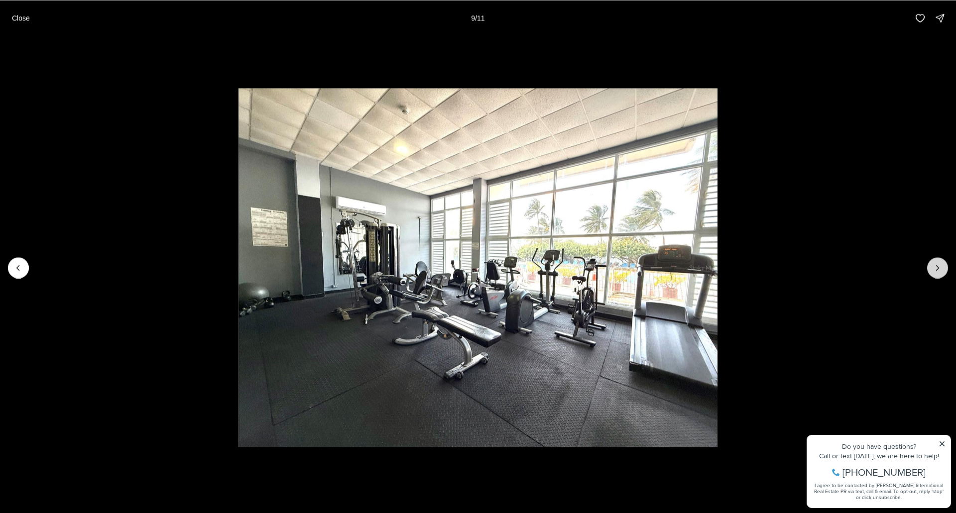
click at [936, 268] on icon "Next slide" at bounding box center [937, 268] width 10 height 10
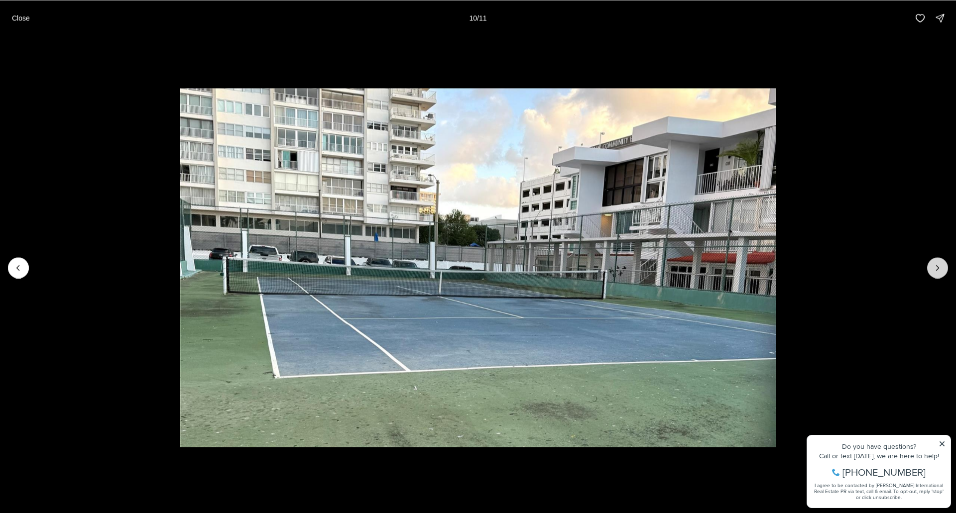
click at [936, 268] on icon "Next slide" at bounding box center [937, 268] width 10 height 10
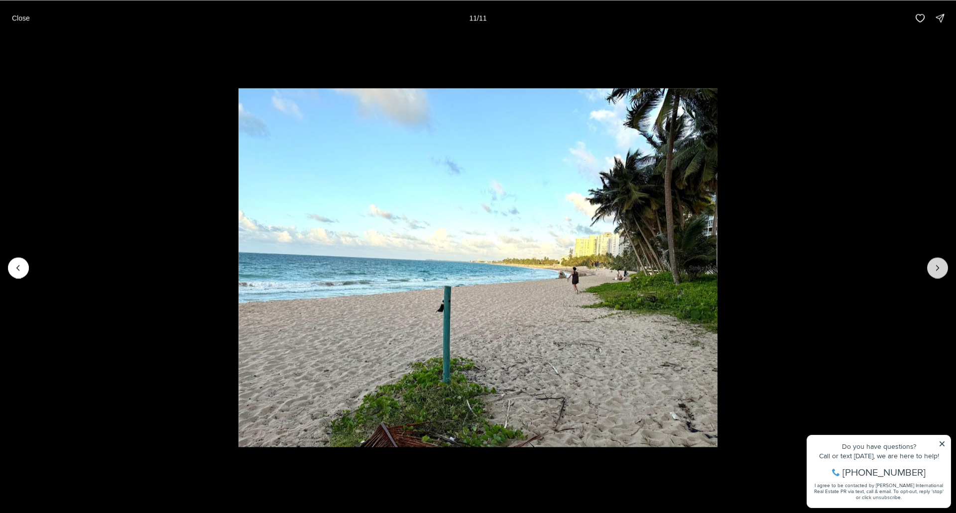
click at [936, 268] on div at bounding box center [937, 267] width 21 height 21
